Goal: Contribute content

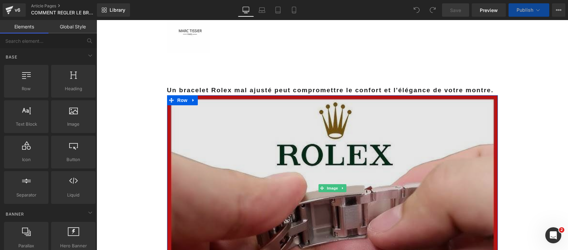
scroll to position [42, 0]
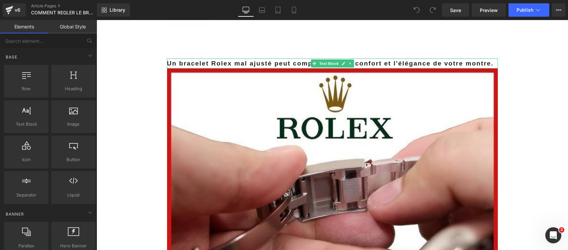
click at [299, 62] on b "Un bracelet Rolex mal ajusté peut compromettre le confort et l'élégance de votr…" at bounding box center [330, 63] width 327 height 7
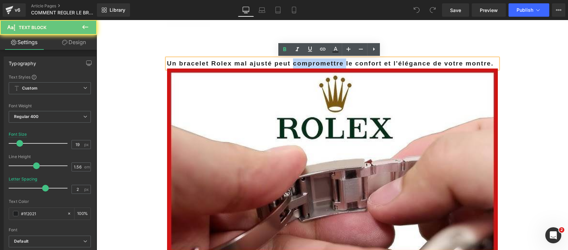
click at [299, 62] on b "Un bracelet Rolex mal ajusté peut compromettre le confort et l'élégance de votr…" at bounding box center [330, 63] width 327 height 7
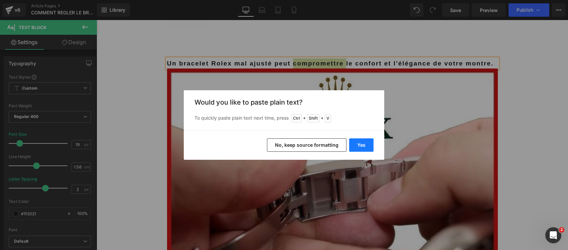
click at [358, 148] on button "Yes" at bounding box center [361, 144] width 24 height 13
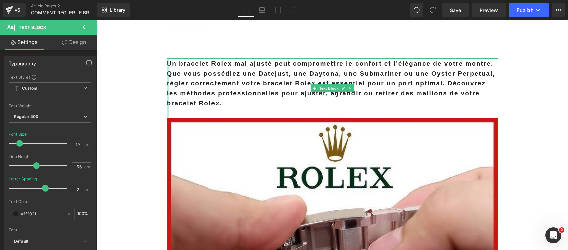
drag, startPoint x: 165, startPoint y: 74, endPoint x: 161, endPoint y: 89, distance: 15.9
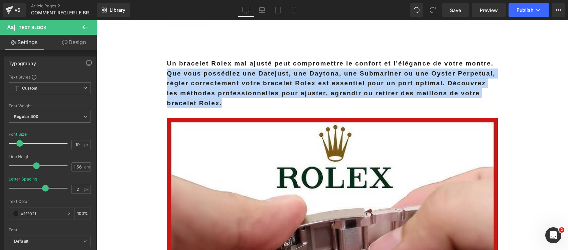
drag, startPoint x: 163, startPoint y: 90, endPoint x: 156, endPoint y: 77, distance: 14.9
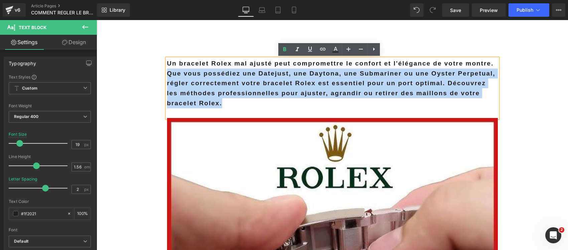
copy b "Que vous possédiez une Datejust, une Daytona, une Submariner ou une Oyster Perp…"
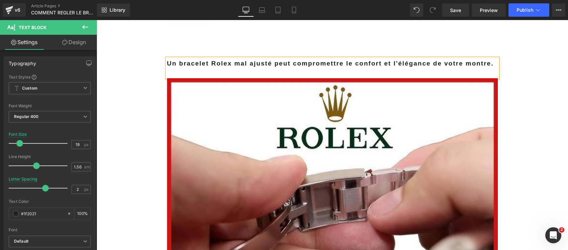
click at [171, 74] on p at bounding box center [332, 73] width 331 height 10
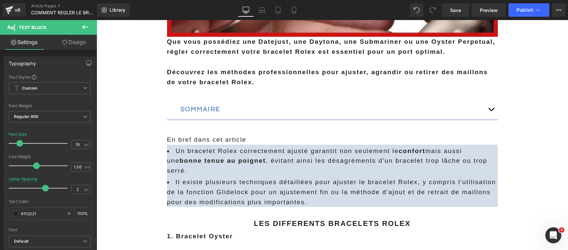
scroll to position [209, 0]
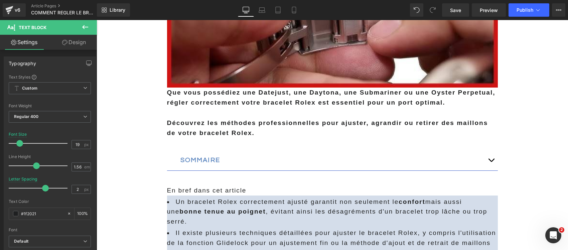
click at [205, 121] on span "Découvrez les méthodes professionnelles pour ajuster, agrandir ou retirer des m…" at bounding box center [327, 127] width 321 height 17
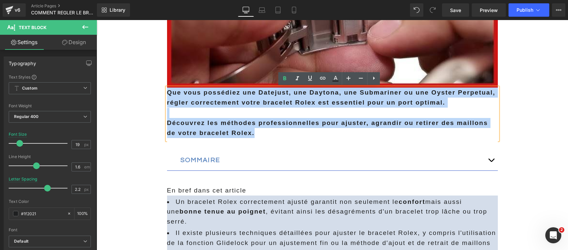
drag, startPoint x: 250, startPoint y: 134, endPoint x: 121, endPoint y: 86, distance: 138.3
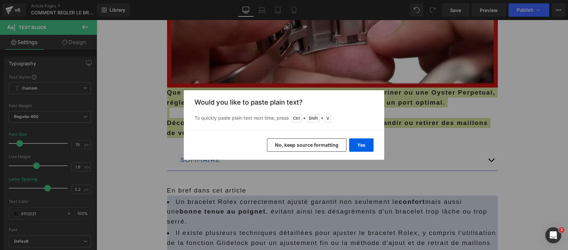
click at [277, 145] on button "No, keep source formatting" at bounding box center [306, 144] width 79 height 13
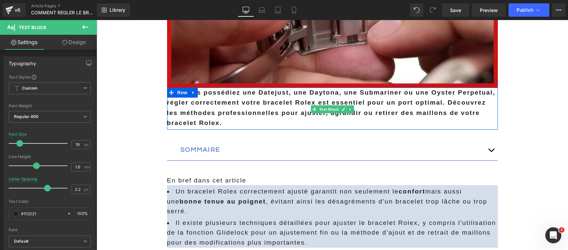
click at [443, 102] on span "Que vous possédiez une Datejust, une Daytona, une Submariner ou une Oyster Perp…" at bounding box center [331, 107] width 328 height 37
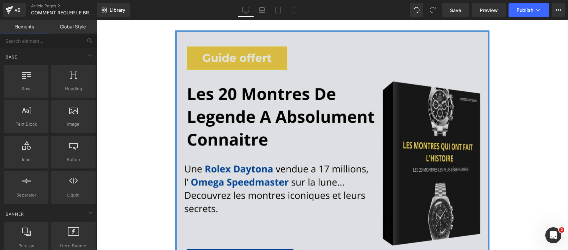
scroll to position [1127, 0]
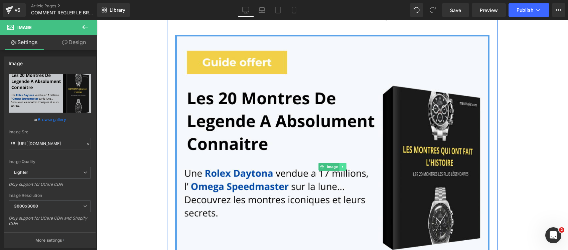
click at [341, 165] on icon at bounding box center [343, 167] width 4 height 4
click at [344, 163] on link at bounding box center [346, 167] width 7 height 8
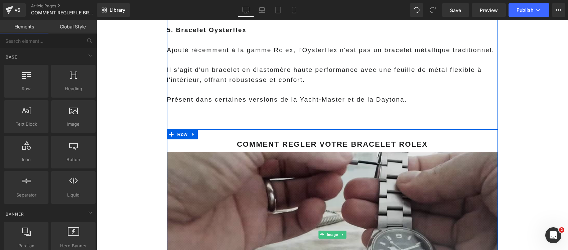
scroll to position [1043, 0]
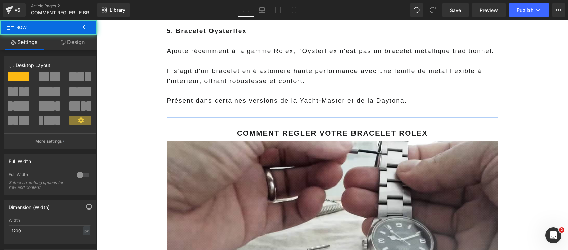
drag, startPoint x: 207, startPoint y: 116, endPoint x: 233, endPoint y: 111, distance: 27.2
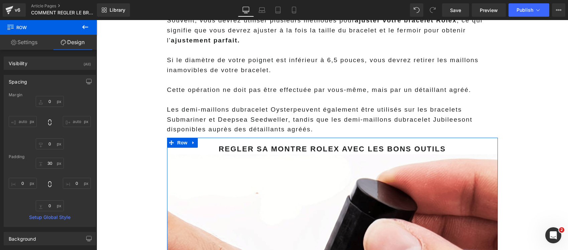
scroll to position [4090, 0]
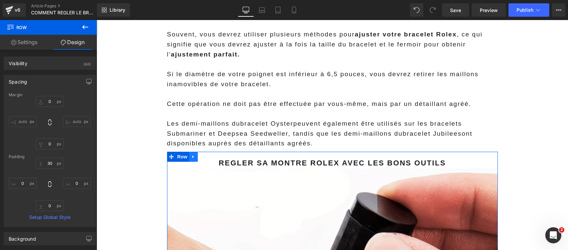
click at [192, 154] on icon at bounding box center [193, 156] width 5 height 5
click at [200, 154] on icon at bounding box center [202, 156] width 5 height 5
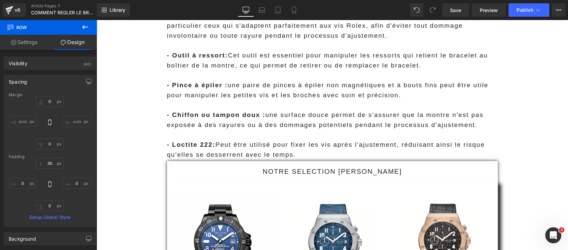
scroll to position [4736, 0]
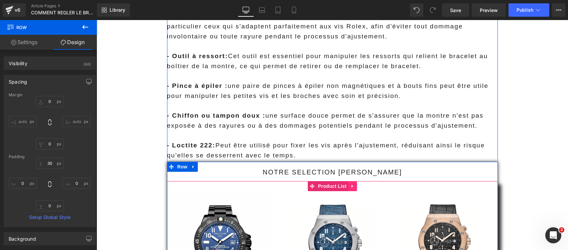
click at [350, 183] on icon at bounding box center [352, 185] width 5 height 5
click at [354, 184] on icon at bounding box center [356, 186] width 5 height 5
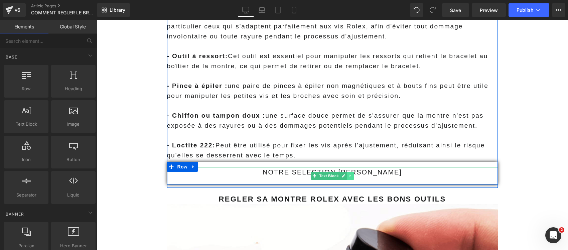
click at [348, 174] on icon at bounding box center [350, 176] width 4 height 4
click at [352, 174] on icon at bounding box center [354, 176] width 4 height 4
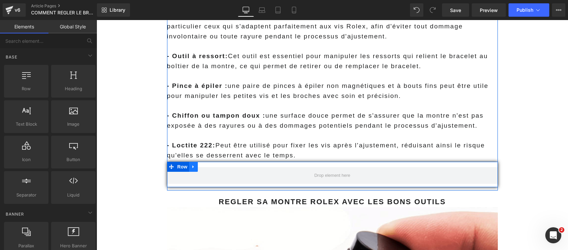
click at [191, 164] on icon at bounding box center [193, 166] width 5 height 5
click at [208, 164] on icon at bounding box center [210, 166] width 5 height 5
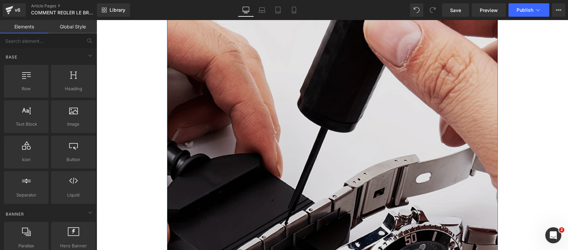
scroll to position [4319, 0]
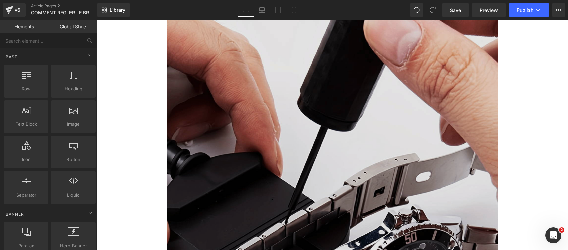
click at [329, 134] on div "Image" at bounding box center [332, 159] width 331 height 440
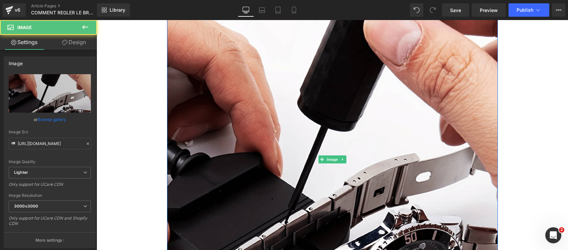
click at [341, 157] on icon at bounding box center [343, 159] width 4 height 4
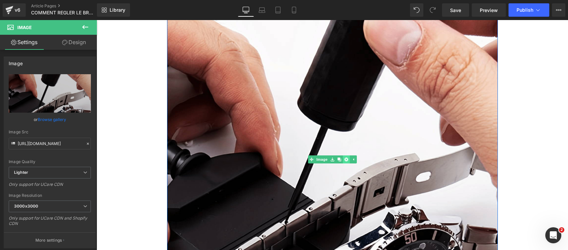
click at [344, 158] on icon at bounding box center [346, 160] width 4 height 4
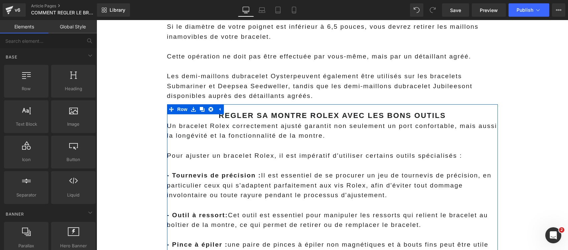
scroll to position [4152, 0]
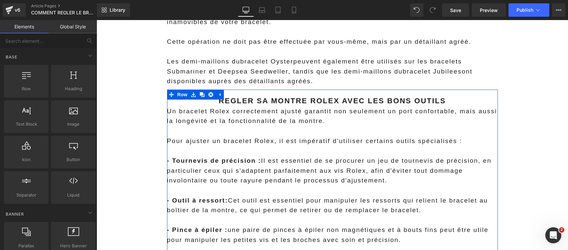
drag, startPoint x: 251, startPoint y: 145, endPoint x: 212, endPoint y: 136, distance: 40.1
click at [250, 156] on p "- Tournevis de précision : Il est essentiel de se procurer un jeu de tournevis …" at bounding box center [332, 171] width 331 height 30
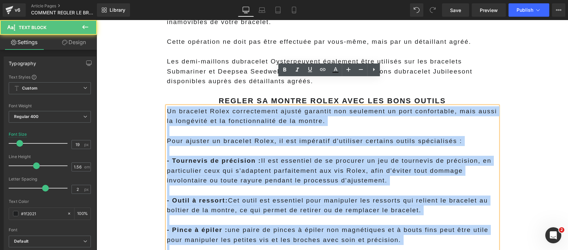
drag, startPoint x: 162, startPoint y: 85, endPoint x: 159, endPoint y: 82, distance: 4.4
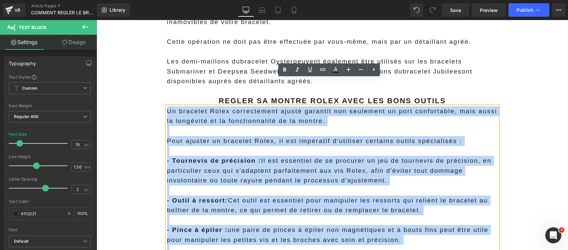
paste div
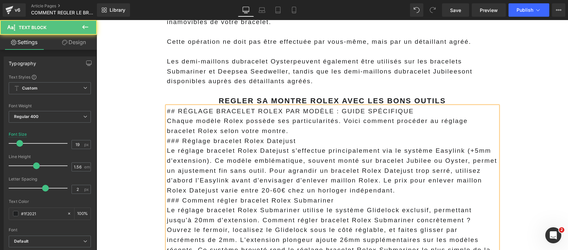
click at [187, 107] on span "## RÉGLAGE BRACELET ROLEX PAR MODÈLE : GUIDE SPÉCIFIQUE" at bounding box center [290, 110] width 247 height 7
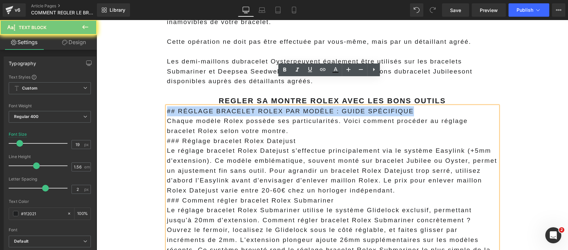
click at [187, 107] on span "## RÉGLAGE BRACELET ROLEX PAR MODÈLE : GUIDE SPÉCIFIQUE" at bounding box center [290, 110] width 247 height 7
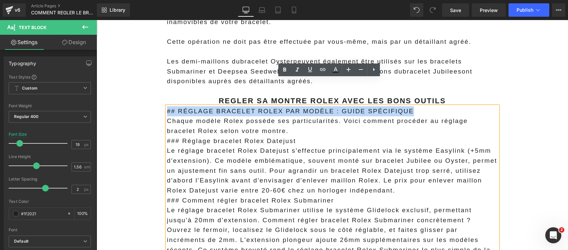
copy span "## RÉGLAGE BRACELET ROLEX PAR MODÈLE : GUIDE SPÉCIFIQUE"
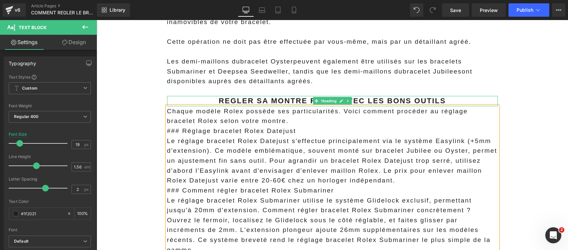
click at [227, 96] on strong "REGLER SA MONTRE ROLEX AVEC LES BONS OUTILS" at bounding box center [332, 100] width 227 height 8
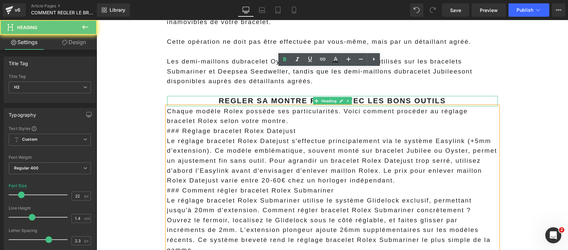
click at [227, 96] on strong "REGLER SA MONTRE ROLEX AVEC LES BONS OUTILS" at bounding box center [332, 100] width 227 height 8
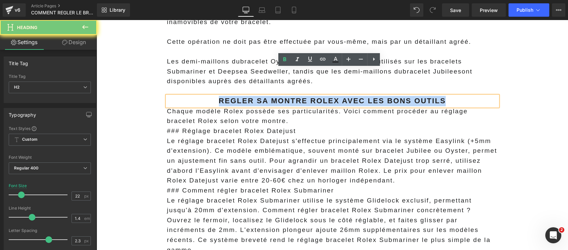
click at [227, 96] on strong "REGLER SA MONTRE ROLEX AVEC LES BONS OUTILS" at bounding box center [332, 100] width 227 height 8
paste div
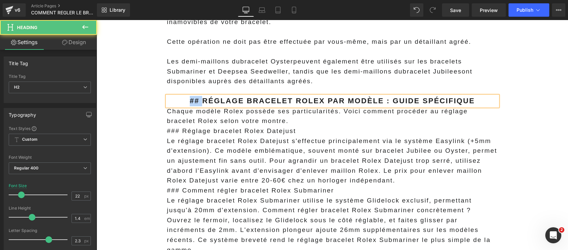
drag, startPoint x: 209, startPoint y: 73, endPoint x: 190, endPoint y: 71, distance: 19.5
click at [190, 96] on h2 "## RÉGLAGE BRACELET ROLEX PAR MODÈLE : GUIDE SPÉCIFIQUE" at bounding box center [332, 101] width 331 height 10
drag, startPoint x: 383, startPoint y: 77, endPoint x: 469, endPoint y: 77, distance: 86.1
click at [469, 96] on h2 "RÉGLAGE BRACELET ROLEX PAR MODÈLE : GUIDE SPÉCIFIQUE" at bounding box center [332, 101] width 331 height 10
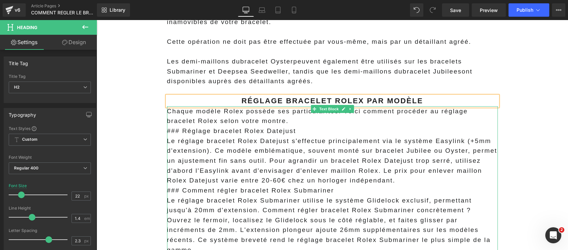
click at [257, 106] on p "Chaque modèle Rolex possède ses particularités. Voici comment procéder au régla…" at bounding box center [332, 116] width 331 height 20
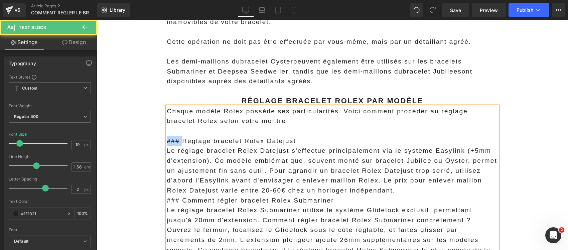
drag, startPoint x: 181, startPoint y: 114, endPoint x: 138, endPoint y: 112, distance: 43.1
click at [207, 137] on span "Réglage bracelet Rolex Datejust" at bounding box center [224, 140] width 114 height 7
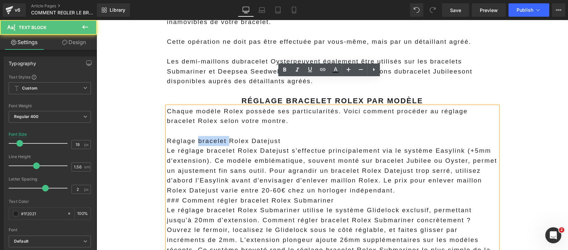
click at [207, 137] on span "Réglage bracelet Rolex Datejust" at bounding box center [224, 140] width 114 height 7
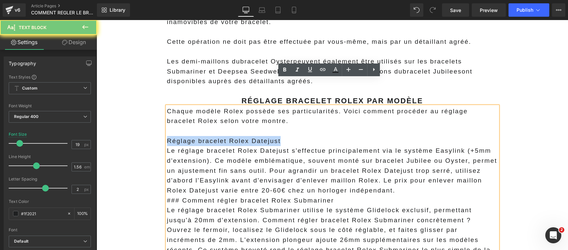
click at [207, 137] on span "Réglage bracelet Rolex Datejust" at bounding box center [224, 140] width 114 height 7
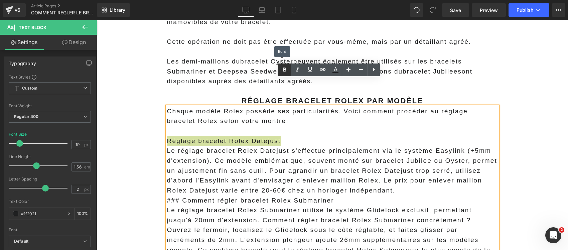
drag, startPoint x: 286, startPoint y: 67, endPoint x: 286, endPoint y: 71, distance: 4.3
click at [286, 67] on icon at bounding box center [284, 70] width 8 height 8
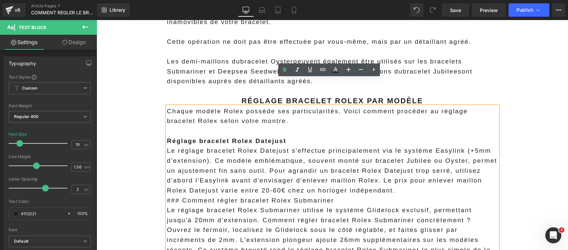
click at [292, 136] on p "Réglage bracelet Rolex Datejust" at bounding box center [332, 141] width 331 height 10
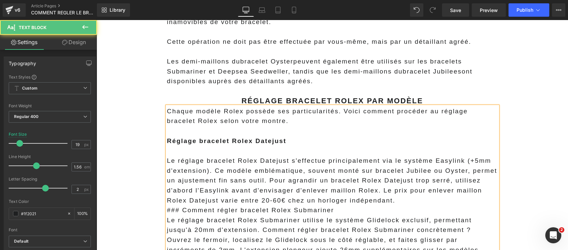
click at [423, 174] on p "Le réglage bracelet Rolex Datejust s'effectue principalement via le système Eas…" at bounding box center [332, 180] width 331 height 49
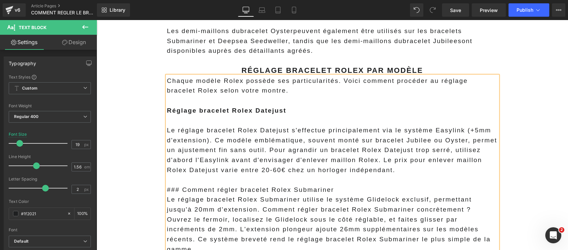
scroll to position [4235, 0]
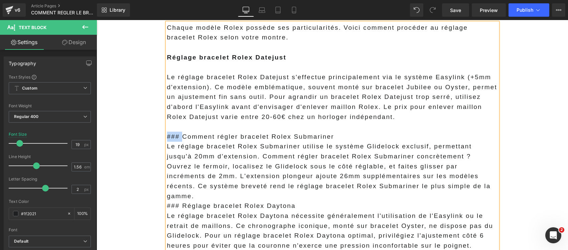
drag, startPoint x: 179, startPoint y: 109, endPoint x: 160, endPoint y: 106, distance: 19.8
click at [201, 133] on span "Comment régler bracelet Rolex Submariner" at bounding box center [243, 136] width 152 height 7
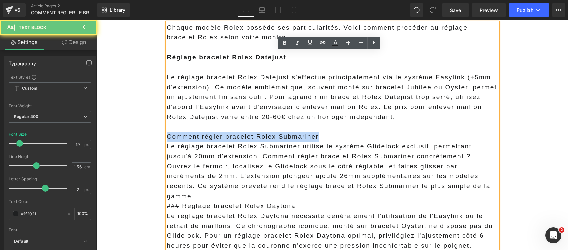
click at [201, 133] on span "Comment régler bracelet Rolex Submariner" at bounding box center [243, 136] width 152 height 7
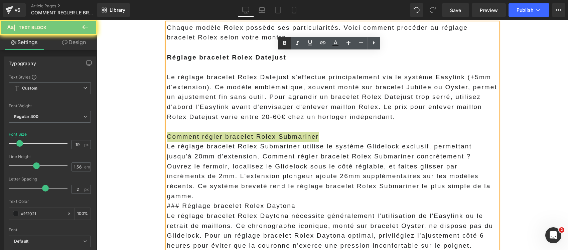
click at [283, 42] on icon at bounding box center [284, 43] width 8 height 8
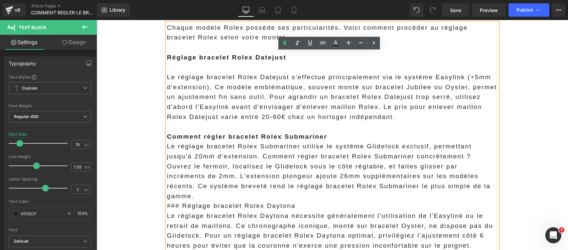
click at [329, 132] on p "Comment régler bracelet Rolex Submariner" at bounding box center [332, 137] width 331 height 10
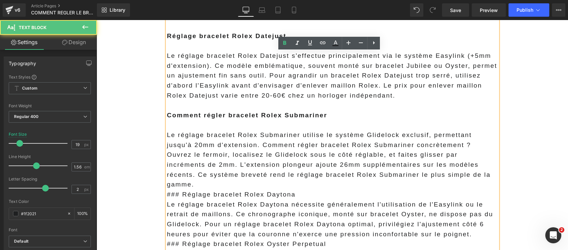
scroll to position [4277, 0]
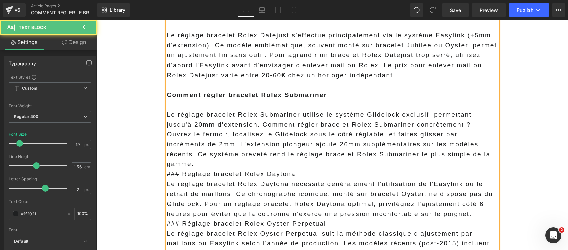
click at [443, 127] on p "Le réglage bracelet Rolex Submariner utilise le système Glidelock exclusif, per…" at bounding box center [332, 139] width 331 height 59
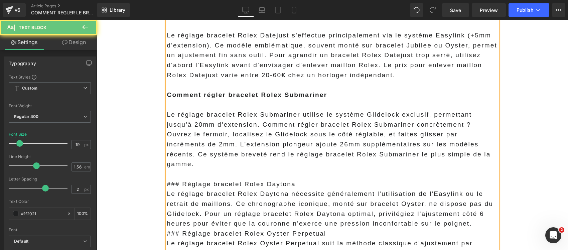
click at [302, 179] on p "### Réglage bracelet Rolex Daytona" at bounding box center [332, 184] width 331 height 10
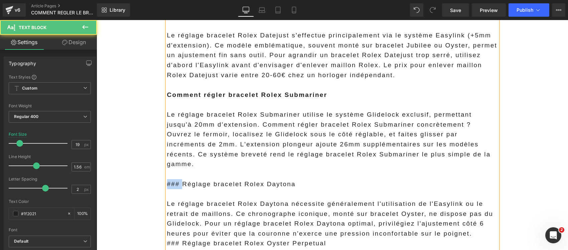
drag, startPoint x: 180, startPoint y: 146, endPoint x: 121, endPoint y: 150, distance: 58.9
click at [186, 180] on span "Réglage bracelet Rolex Daytona" at bounding box center [224, 183] width 114 height 7
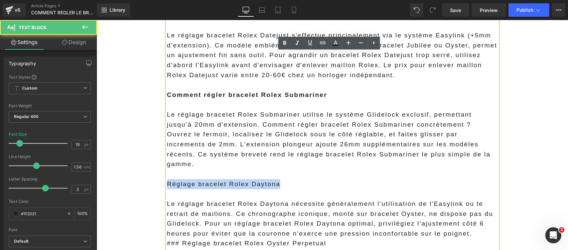
click at [186, 180] on span "Réglage bracelet Rolex Daytona" at bounding box center [224, 183] width 114 height 7
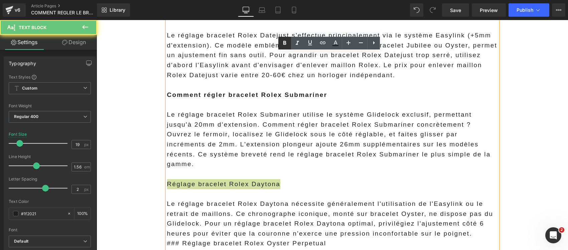
click at [281, 44] on icon at bounding box center [284, 43] width 8 height 8
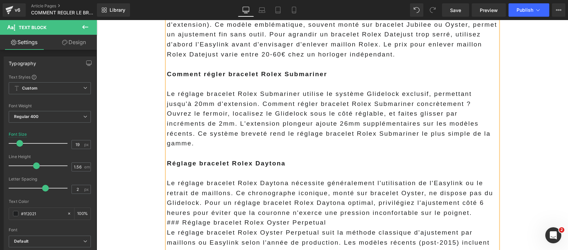
scroll to position [4319, 0]
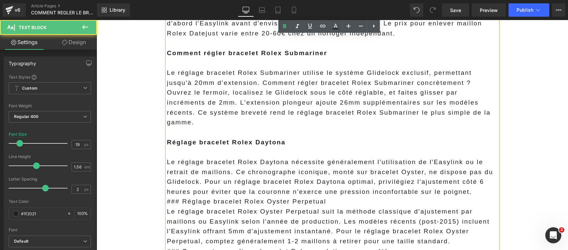
click at [481, 157] on p "Le réglage bracelet Rolex Daytona nécessite généralement l'utilisation de l'Eas…" at bounding box center [332, 177] width 331 height 40
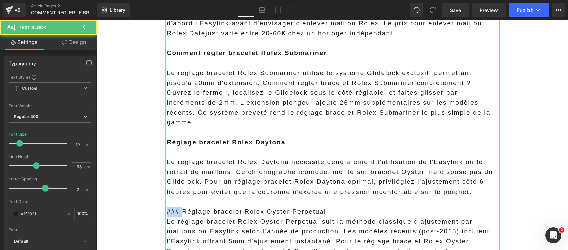
drag, startPoint x: 181, startPoint y: 173, endPoint x: 140, endPoint y: 175, distance: 40.8
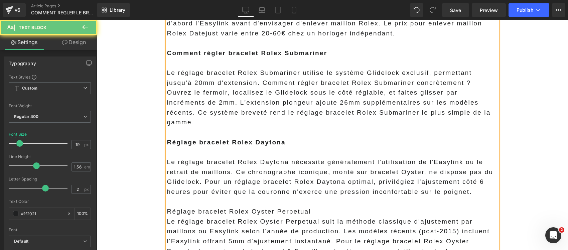
click at [198, 208] on span "Réglage bracelet Rolex Oyster Perpetual" at bounding box center [239, 211] width 144 height 7
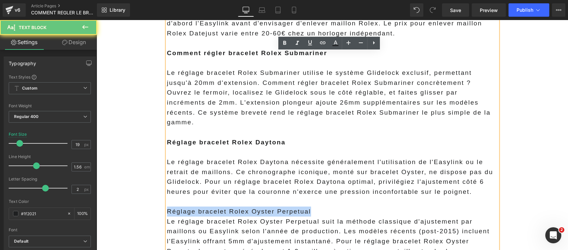
click at [198, 208] on span "Réglage bracelet Rolex Oyster Perpetual" at bounding box center [239, 211] width 144 height 7
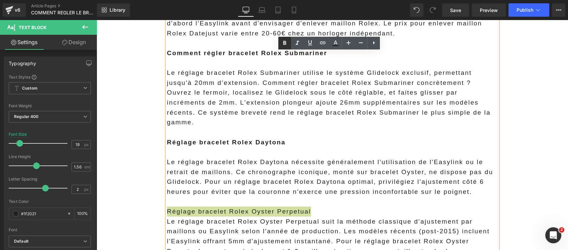
click at [281, 43] on icon at bounding box center [284, 43] width 8 height 8
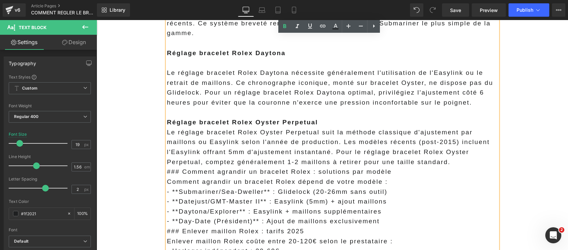
scroll to position [4444, 0]
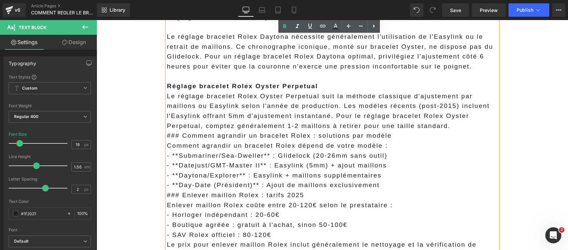
click at [320, 81] on p "Réglage bracelet Rolex Oyster Perpetual" at bounding box center [332, 86] width 331 height 10
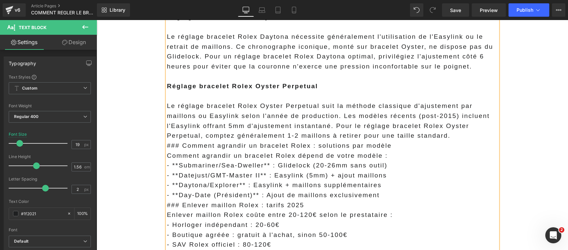
click at [449, 102] on p "Le réglage bracelet Rolex Oyster Perpetual suit la méthode classique d'ajusteme…" at bounding box center [332, 121] width 331 height 40
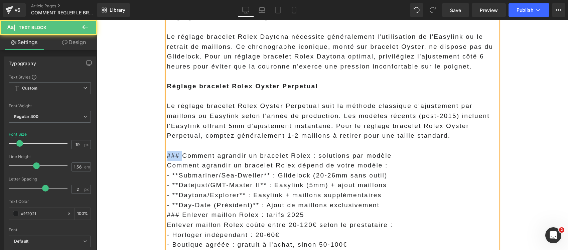
drag, startPoint x: 180, startPoint y: 120, endPoint x: 133, endPoint y: 118, distance: 47.5
click at [283, 152] on span "Comment agrandir un bracelet Rolex : solutions par modèle" at bounding box center [271, 155] width 209 height 7
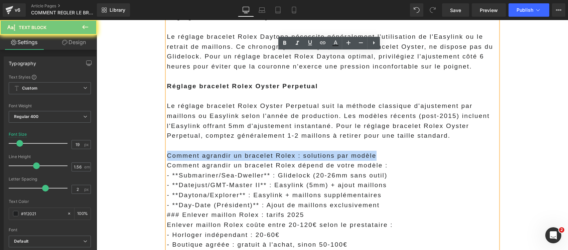
click at [283, 152] on span "Comment agrandir un bracelet Rolex : solutions par modèle" at bounding box center [271, 155] width 209 height 7
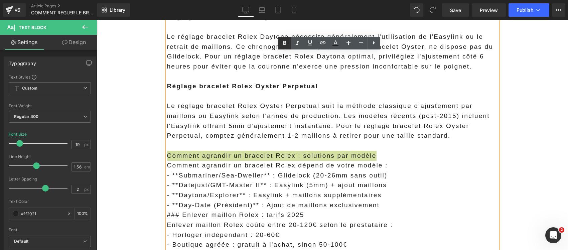
click at [286, 41] on icon at bounding box center [284, 43] width 8 height 8
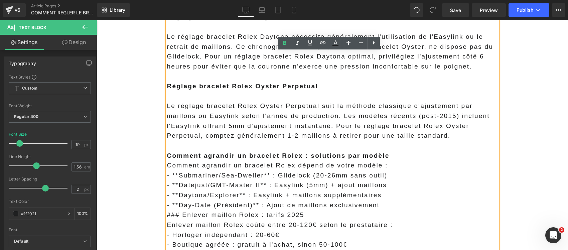
click at [325, 102] on span "Le réglage bracelet Rolex Oyster Perpetual suit la méthode classique d'ajusteme…" at bounding box center [328, 120] width 322 height 37
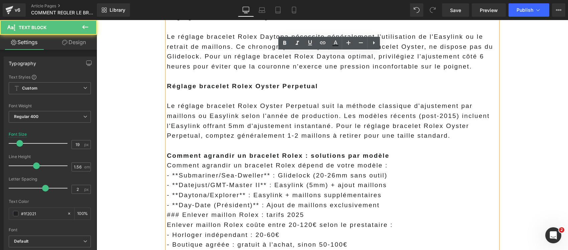
click at [398, 151] on p "Comment agrandir un bracelet Rolex : solutions par modèle" at bounding box center [332, 156] width 331 height 10
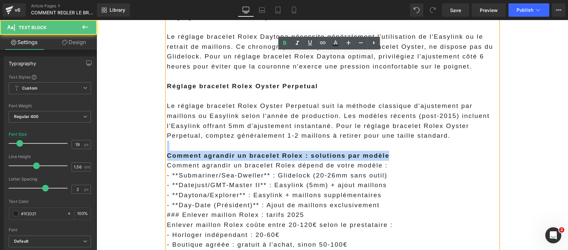
drag, startPoint x: 399, startPoint y: 120, endPoint x: 107, endPoint y: 107, distance: 291.4
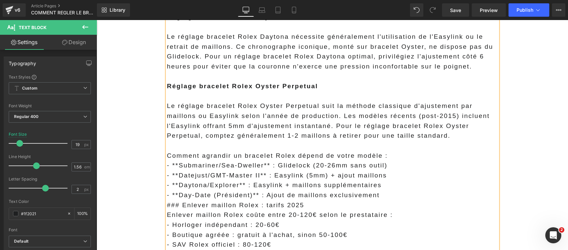
click at [385, 190] on p "- **Day-Date (Président)** : Ajout de maillons exclusivement" at bounding box center [332, 195] width 331 height 10
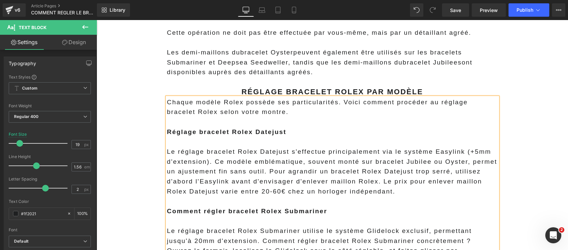
scroll to position [4152, 0]
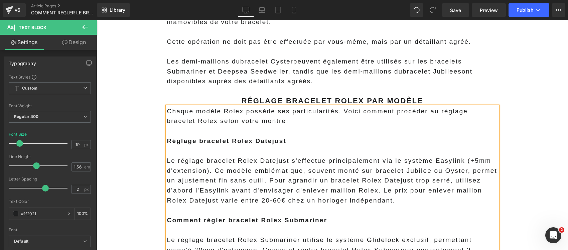
click at [266, 157] on span "Le réglage bracelet Rolex Datejust s'effectue principalement via le système Eas…" at bounding box center [332, 180] width 330 height 47
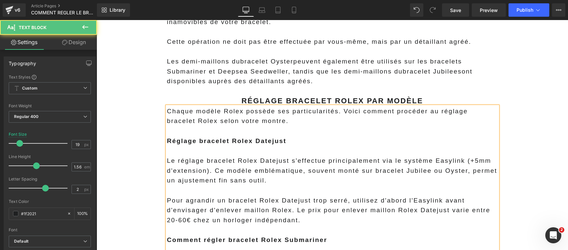
drag, startPoint x: 210, startPoint y: 147, endPoint x: 213, endPoint y: 150, distance: 4.7
click at [210, 156] on p "Le réglage bracelet Rolex Datejust s'effectue principalement via le système Eas…" at bounding box center [332, 171] width 331 height 30
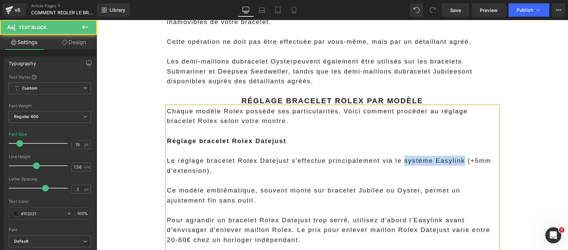
drag, startPoint x: 457, startPoint y: 134, endPoint x: 399, endPoint y: 131, distance: 58.5
click at [399, 157] on span "Le réglage bracelet Rolex Datejust s'effectue principalement via le système Eas…" at bounding box center [329, 165] width 324 height 17
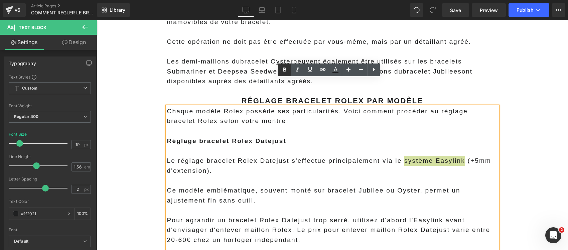
click at [286, 66] on icon at bounding box center [284, 70] width 8 height 8
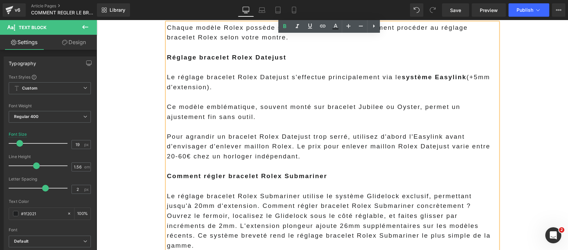
scroll to position [4277, 0]
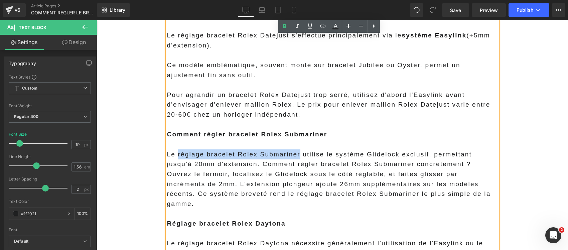
drag, startPoint x: 294, startPoint y: 129, endPoint x: 173, endPoint y: 129, distance: 121.2
click at [173, 151] on span "Le réglage bracelet Rolex Submariner utilise le système Glidelock exclusif, per…" at bounding box center [328, 179] width 323 height 56
click at [282, 27] on icon at bounding box center [284, 26] width 8 height 8
click at [367, 120] on p at bounding box center [332, 125] width 331 height 10
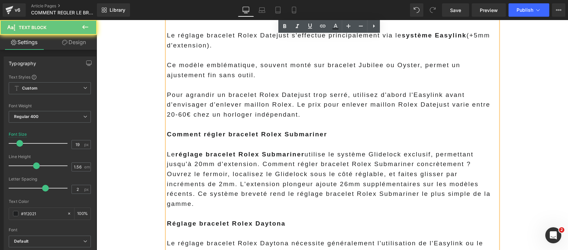
click at [382, 151] on span "Le réglage bracelet Rolex Submariner utilise le système Glidelock exclusif, per…" at bounding box center [328, 179] width 323 height 56
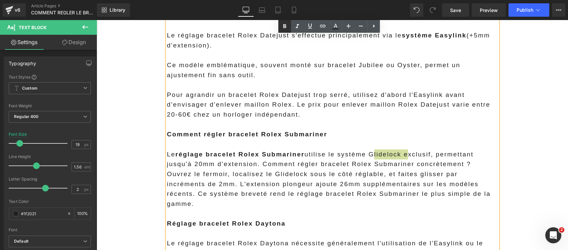
click at [285, 27] on icon at bounding box center [284, 26] width 3 height 4
click at [186, 156] on span "Le réglage bracelet Rolex Submariner utilise le système Glidelock exclusif, per…" at bounding box center [328, 179] width 323 height 56
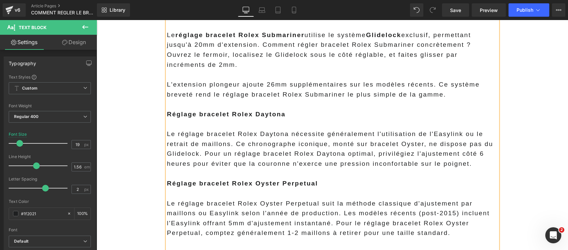
scroll to position [4402, 0]
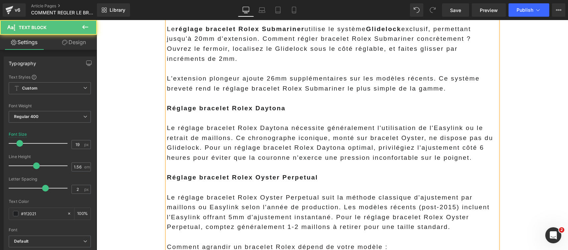
click at [433, 124] on span "Le réglage bracelet Rolex Daytona nécessite généralement l'utilisation de l'Eas…" at bounding box center [330, 142] width 326 height 37
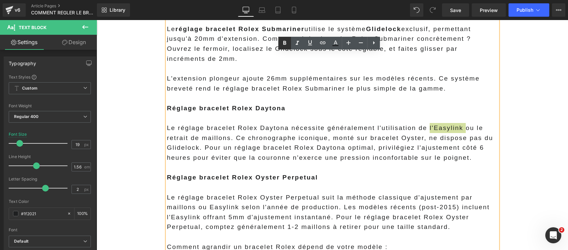
click at [284, 45] on icon at bounding box center [284, 43] width 8 height 8
drag, startPoint x: 227, startPoint y: 111, endPoint x: 150, endPoint y: 114, distance: 77.9
click at [284, 44] on icon at bounding box center [284, 43] width 3 height 4
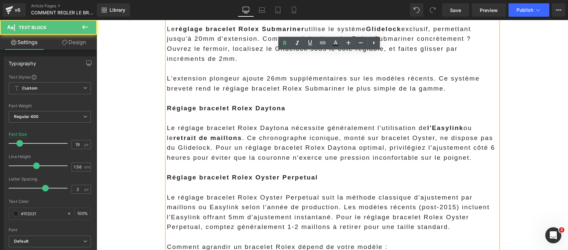
click at [200, 124] on span "Le réglage bracelet Rolex Daytona nécessite généralement l'utilisation de l'Eas…" at bounding box center [331, 142] width 328 height 37
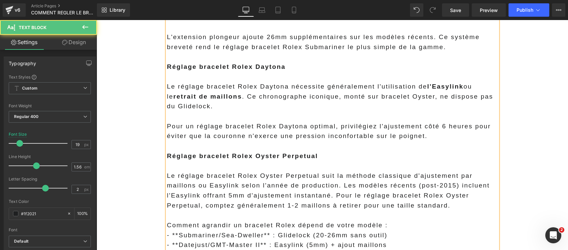
scroll to position [4444, 0]
click at [333, 172] on span "Le réglage bracelet Rolex Oyster Perpetual suit la méthode classique d'ajusteme…" at bounding box center [328, 190] width 322 height 37
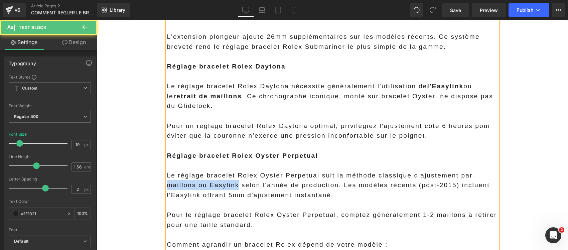
drag, startPoint x: 234, startPoint y: 157, endPoint x: 156, endPoint y: 159, distance: 78.1
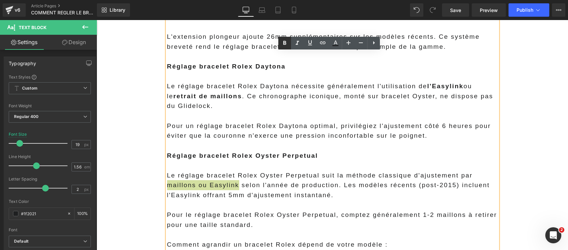
click at [284, 41] on icon at bounding box center [284, 43] width 3 height 4
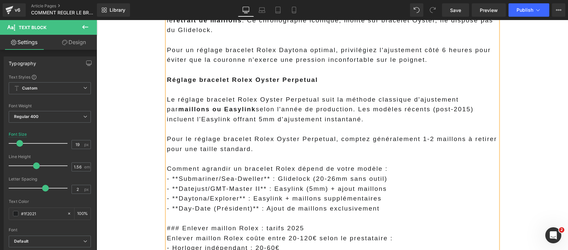
scroll to position [4527, 0]
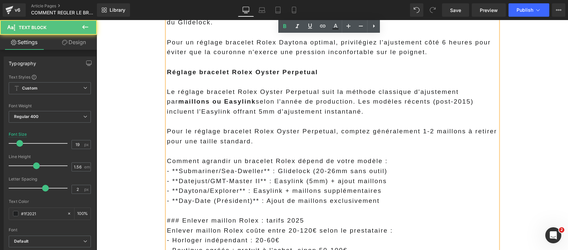
click at [177, 167] on span "- **Submariner/Sea-Dweller** : Glidelock (20-26mm sans outil)" at bounding box center [277, 170] width 220 height 7
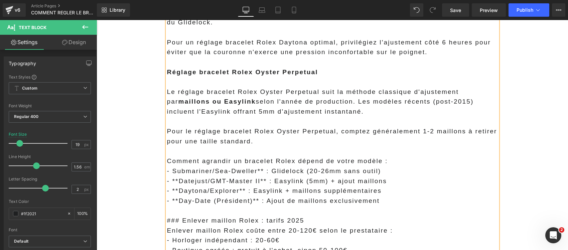
click at [176, 177] on span "- **Datejust/GMT-Master II** : Easylink (5mm) + ajout maillons" at bounding box center [277, 180] width 220 height 7
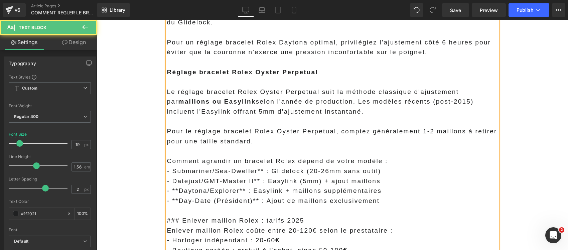
click at [176, 187] on span "- **Daytona/Explorer** : Easylink + maillons supplémentaires" at bounding box center [274, 190] width 215 height 7
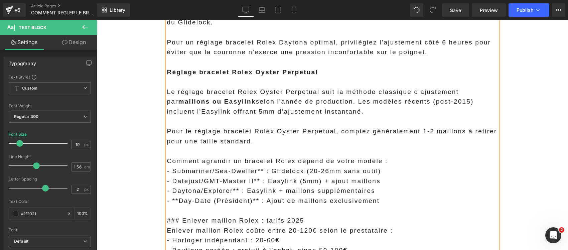
click at [178, 197] on span "- **Day-Date (Président)** : Ajout de maillons exclusivement" at bounding box center [273, 200] width 213 height 7
click at [259, 167] on span "- Submariner/Sea-Dweller** : Glidelock (20-26mm sans outil)" at bounding box center [274, 170] width 214 height 7
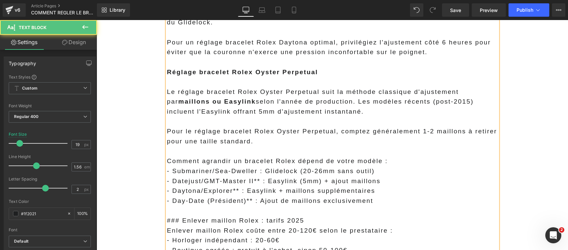
click at [256, 177] on span "- Datejust/GMT-Master II** : Easylink (5mm) + ajout maillons" at bounding box center [273, 180] width 213 height 7
click at [236, 187] on span "- Daytona/Explorer** : Easylink + maillons supplémentaires" at bounding box center [271, 190] width 208 height 7
click at [247, 197] on span "- Day-Date (Président)** : Ajout de maillons exclusivement" at bounding box center [270, 200] width 206 height 7
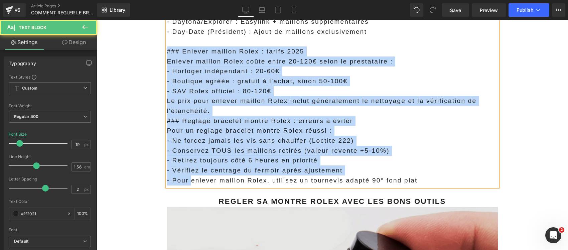
scroll to position [4760, 0]
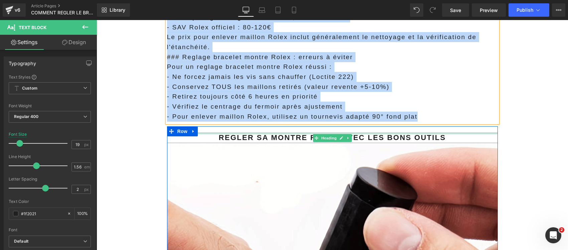
drag, startPoint x: 163, startPoint y: 153, endPoint x: 424, endPoint y: 107, distance: 265.1
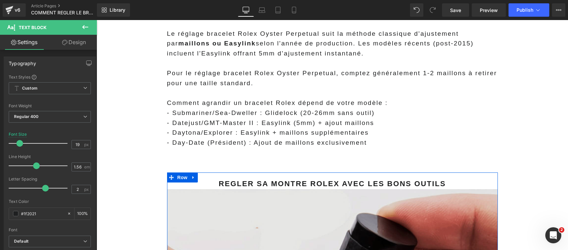
scroll to position [4570, 0]
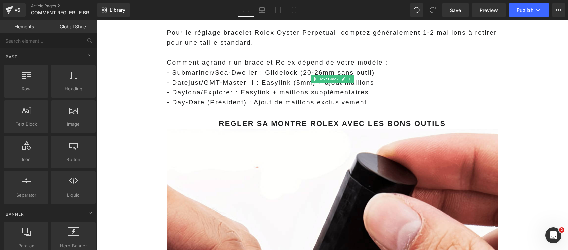
scroll to position [4612, 0]
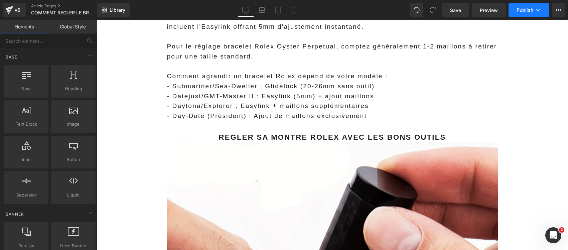
click at [542, 9] on button "Publish" at bounding box center [528, 9] width 41 height 13
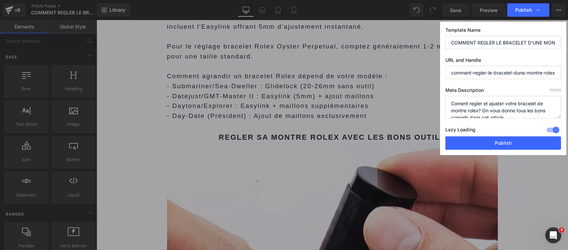
click at [481, 39] on input "COMMENT REGLER LE BRACELET D'UNE MONTRE ROLEX" at bounding box center [503, 42] width 116 height 13
paste input "'EST LA MEILLEURE MANIÈRE DE RÉGLER VOTRE BRACELET ROLEX... ET VOUS ÉCONOMISERE…"
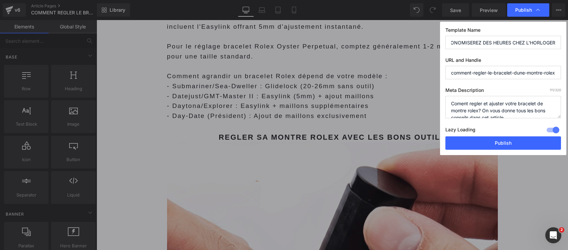
type input "C'EST LA MEILLEURE MANIÈRE DE RÉGLER VOTRE BRACELET ROLEX... ET VOUS ÉCONOMISER…"
click at [489, 108] on textarea "Coment regler et ajuster votre bracelet de montre rolex? On vous donne tous les…" at bounding box center [503, 107] width 116 height 22
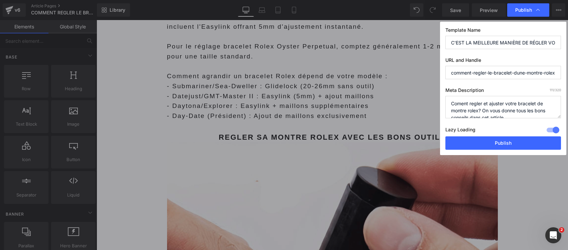
paste textarea "Régler bracelet Rolex : découvrez la meilleure méthode Glidelock et Easylink po…"
type textarea "Régler bracelet Rolex : découvrez la meilleure méthode Glidelock et Easylink po…"
click at [461, 40] on input "C'EST LA MEILLEURE MANIÈRE DE RÉGLER VOTRE BRACELET ROLEX... ET VOUS ÉCONOMISER…" at bounding box center [503, 42] width 116 height 13
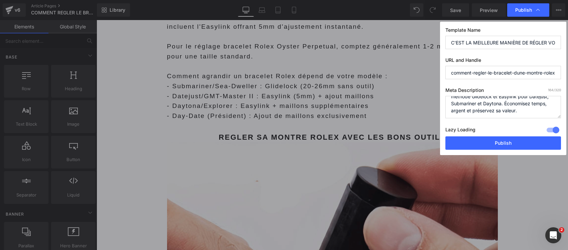
click at [461, 40] on input "C'EST LA MEILLEURE MANIÈRE DE RÉGLER VOTRE BRACELET ROLEX... ET VOUS ÉCONOMISER…" at bounding box center [503, 42] width 116 height 13
paste input "LES 1500€ DE RÉPARATION QUE PERSONNE NE VOUS DIT"
type input "C'EST LA MEILLEURE MANIÈRE DE RÉGLER VOTRE BRACELET ROLEX... ET VOUS ÉCONOMISER…"
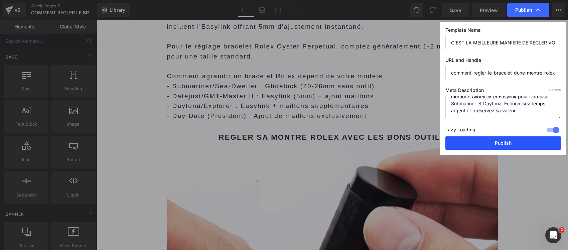
click at [483, 144] on button "Publish" at bounding box center [503, 142] width 116 height 13
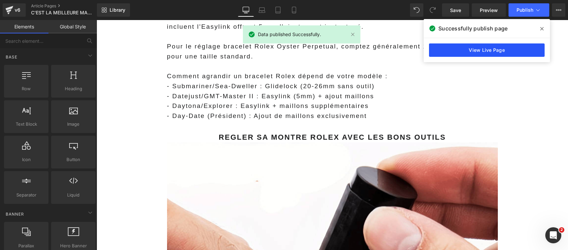
click at [489, 47] on link "View Live Page" at bounding box center [487, 49] width 116 height 13
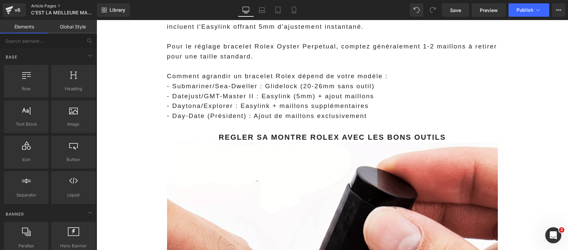
click at [45, 5] on link "Article Pages" at bounding box center [69, 5] width 77 height 5
